Goal: Download file/media

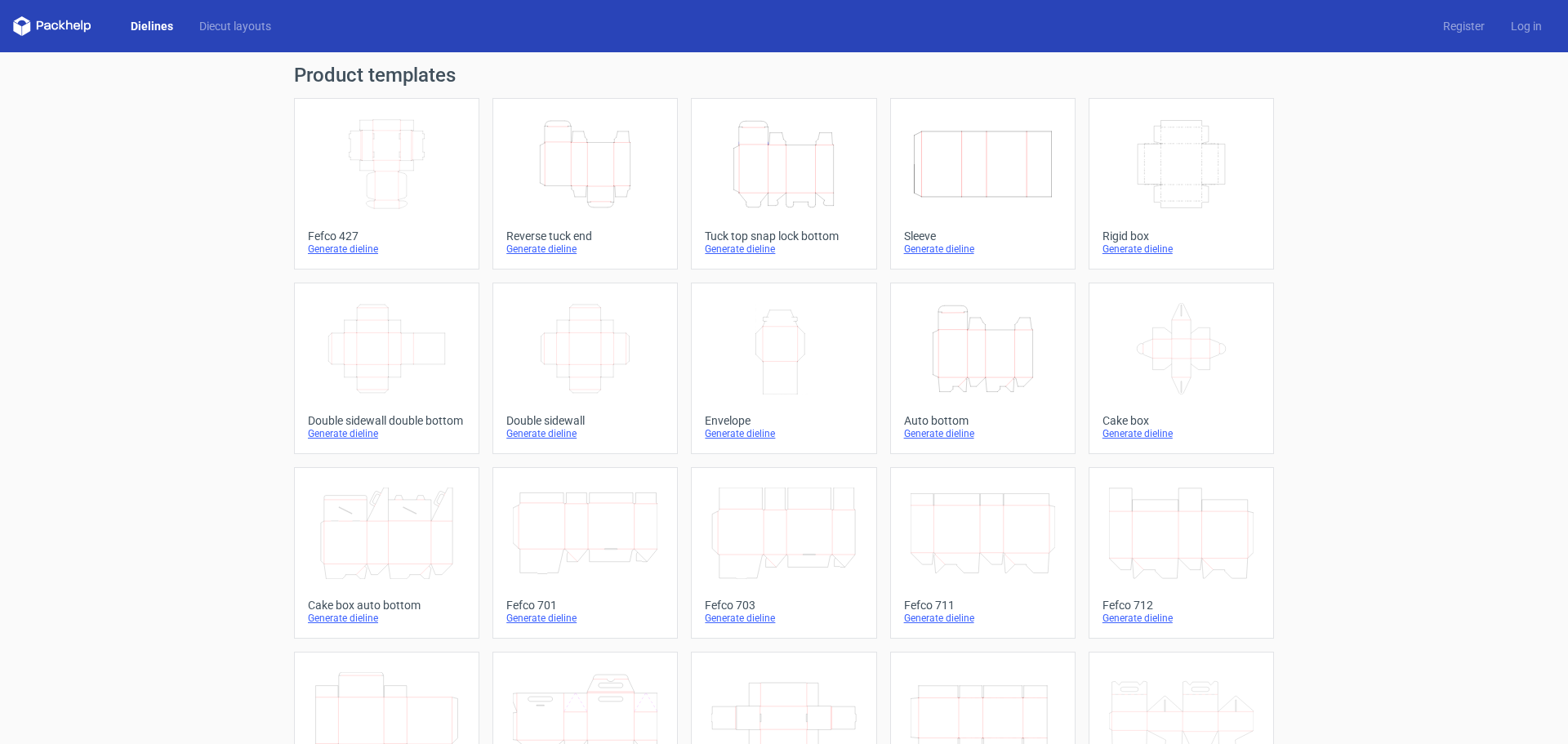
click at [955, 319] on icon "Height Depth Width" at bounding box center [983, 348] width 144 height 91
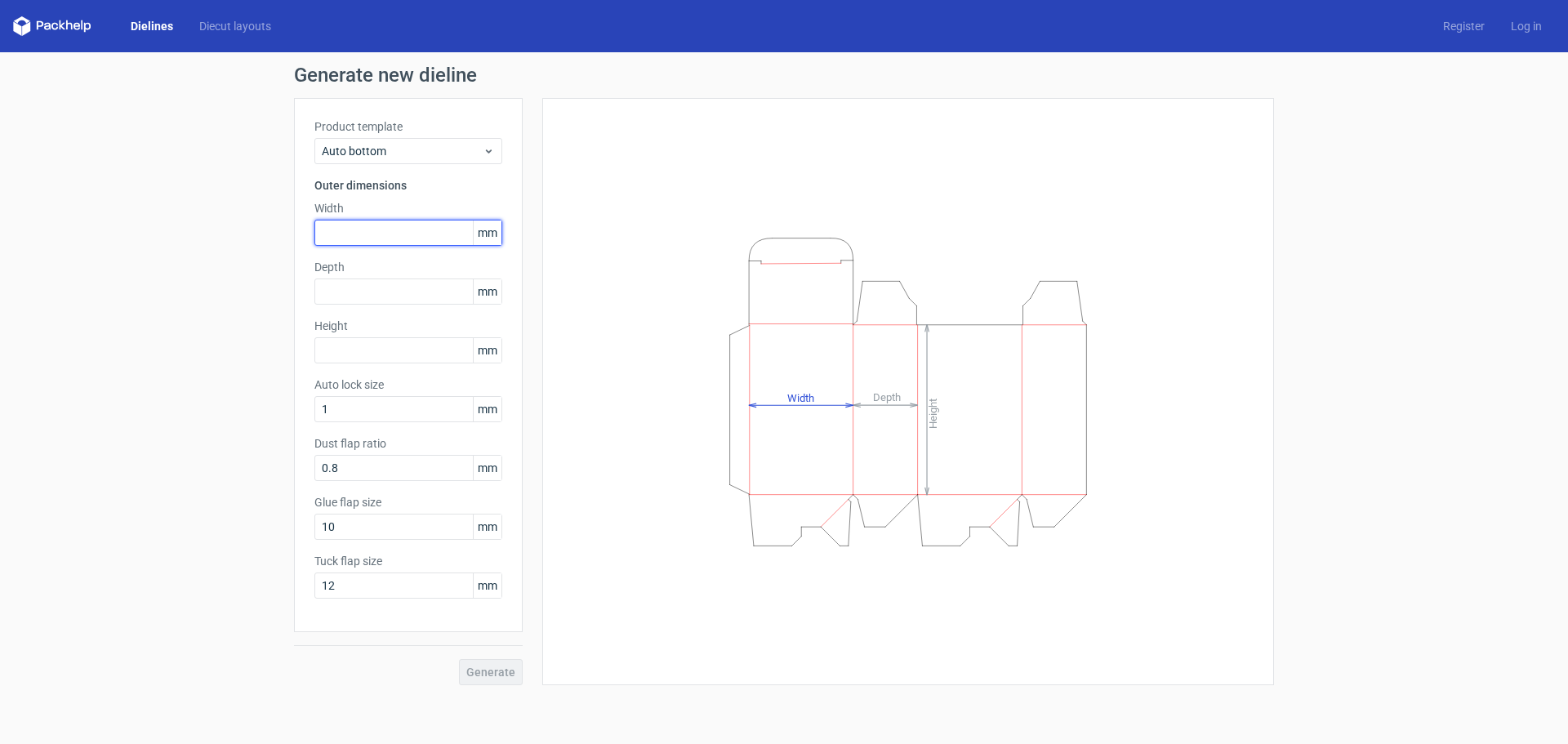
click at [408, 237] on input "text" at bounding box center [408, 232] width 188 height 26
type input "230"
type input "150"
type input "75"
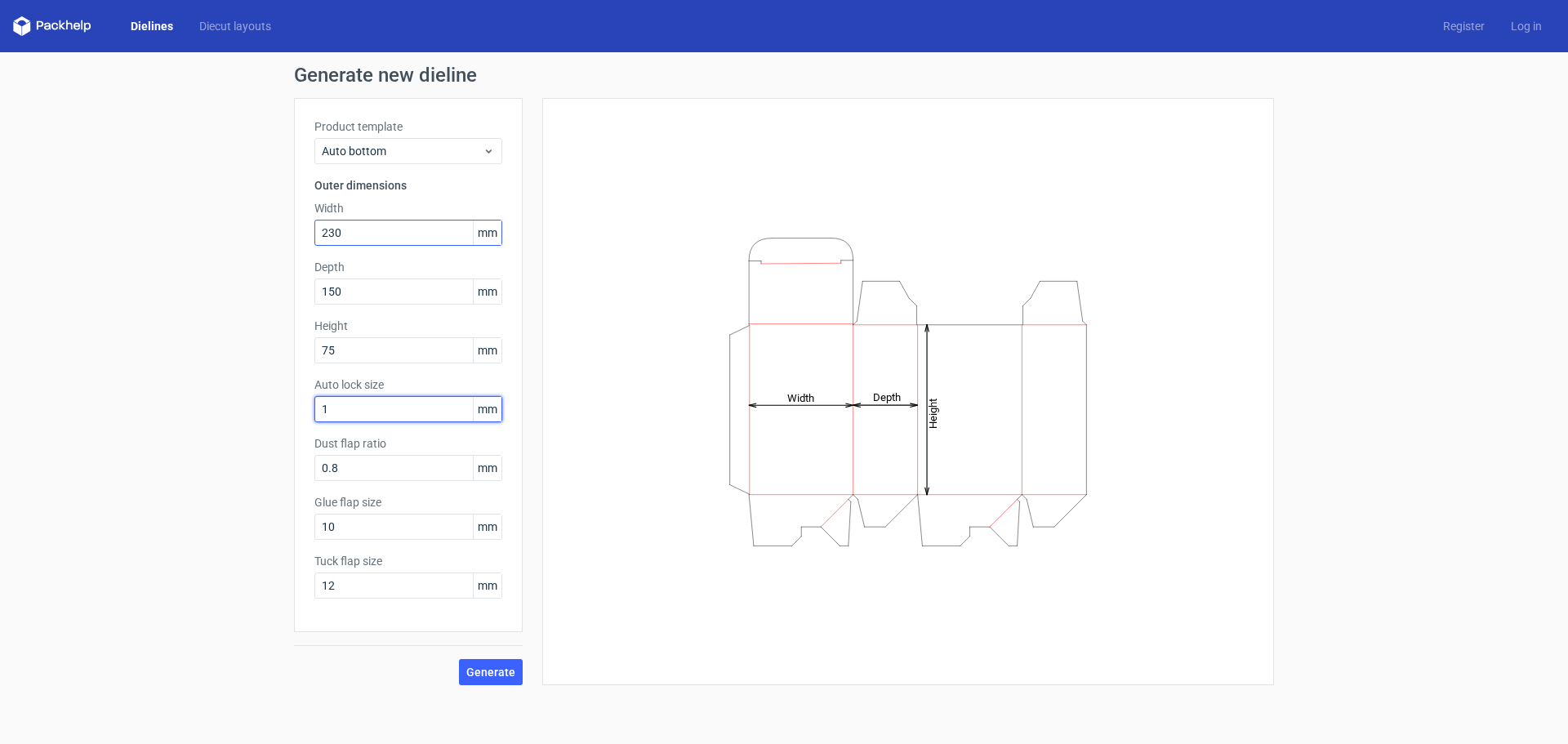
click at [459, 659] on button "Generate" at bounding box center [491, 671] width 64 height 26
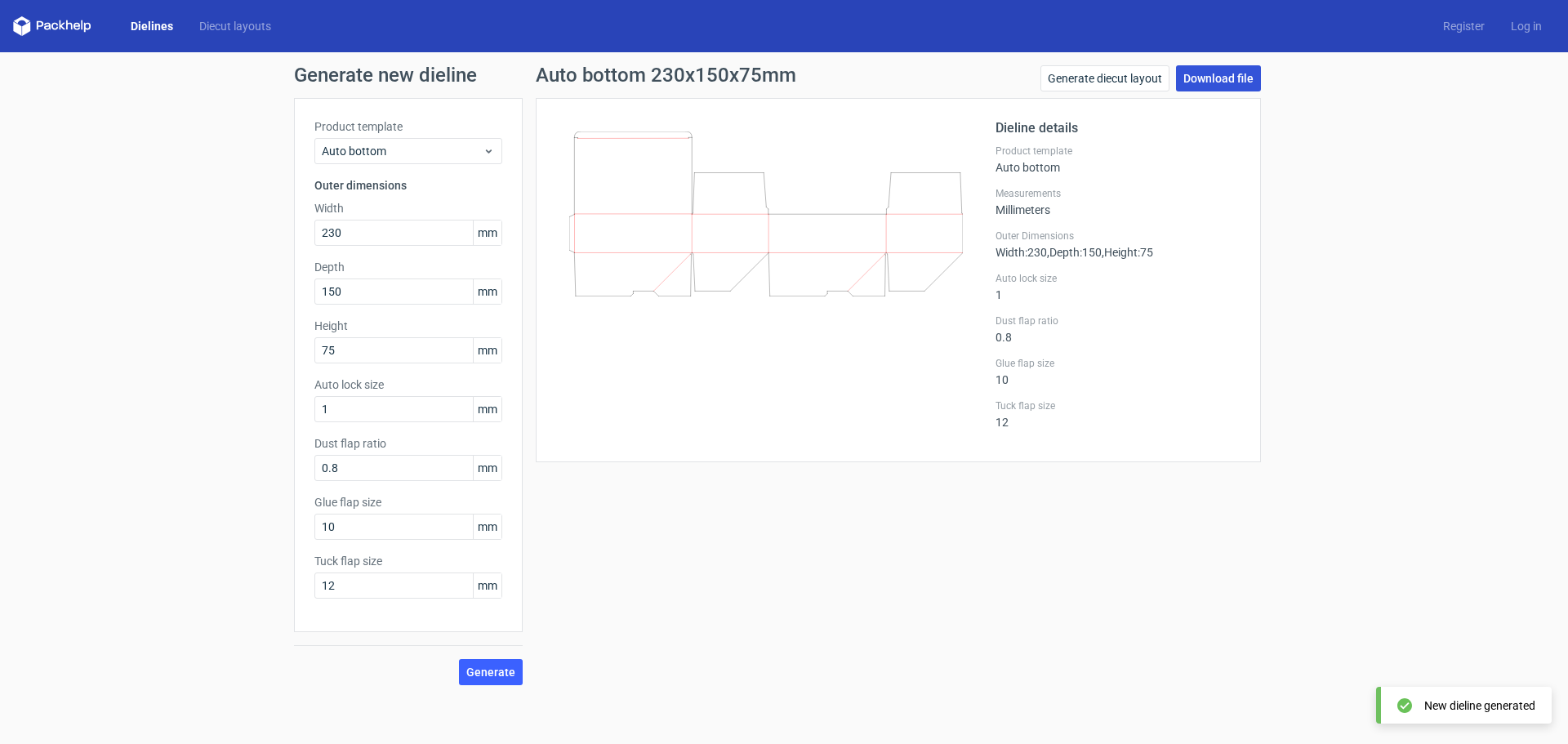
click at [1249, 82] on link "Download file" at bounding box center [1218, 78] width 85 height 26
